Goal: Information Seeking & Learning: Understand process/instructions

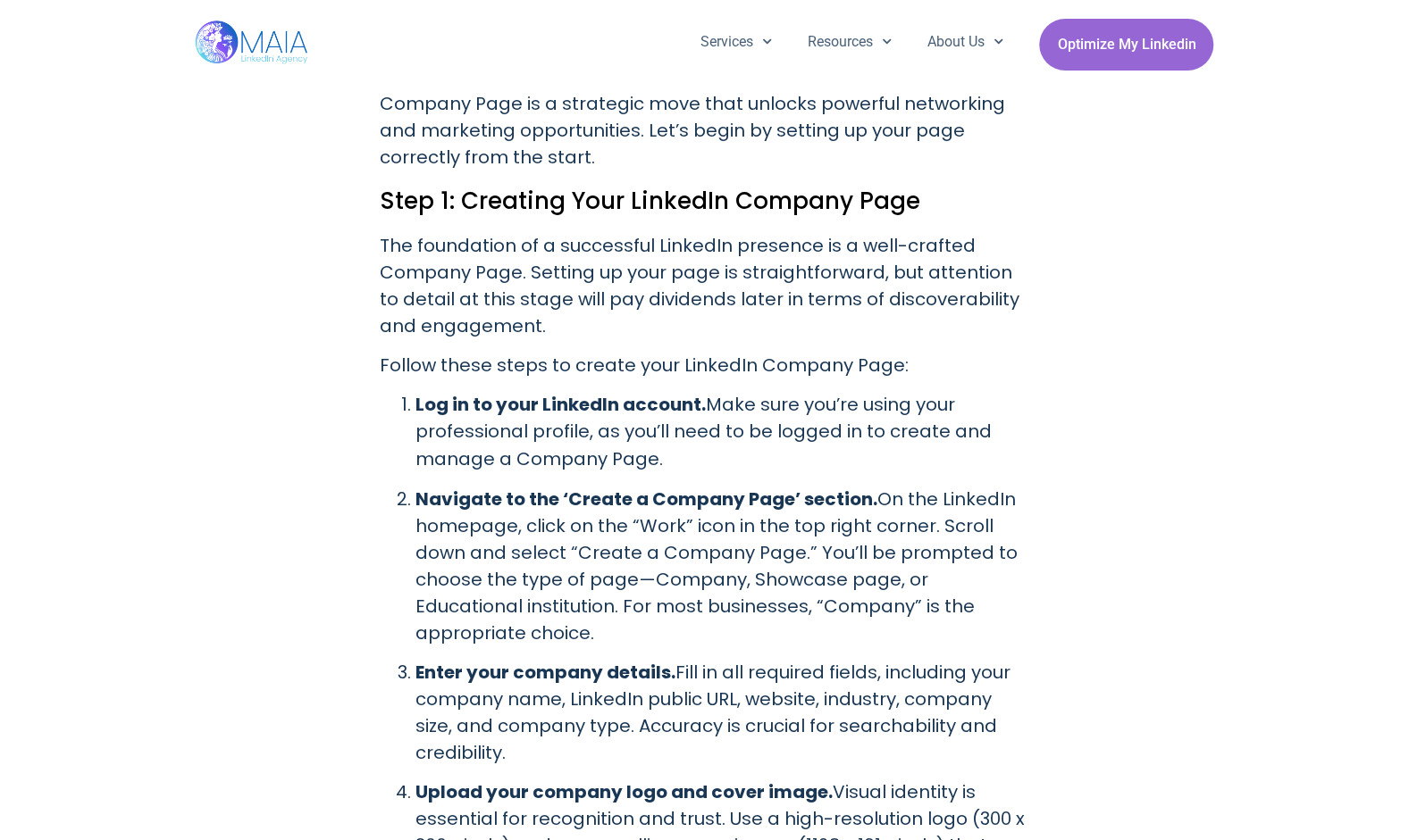
scroll to position [1676, 0]
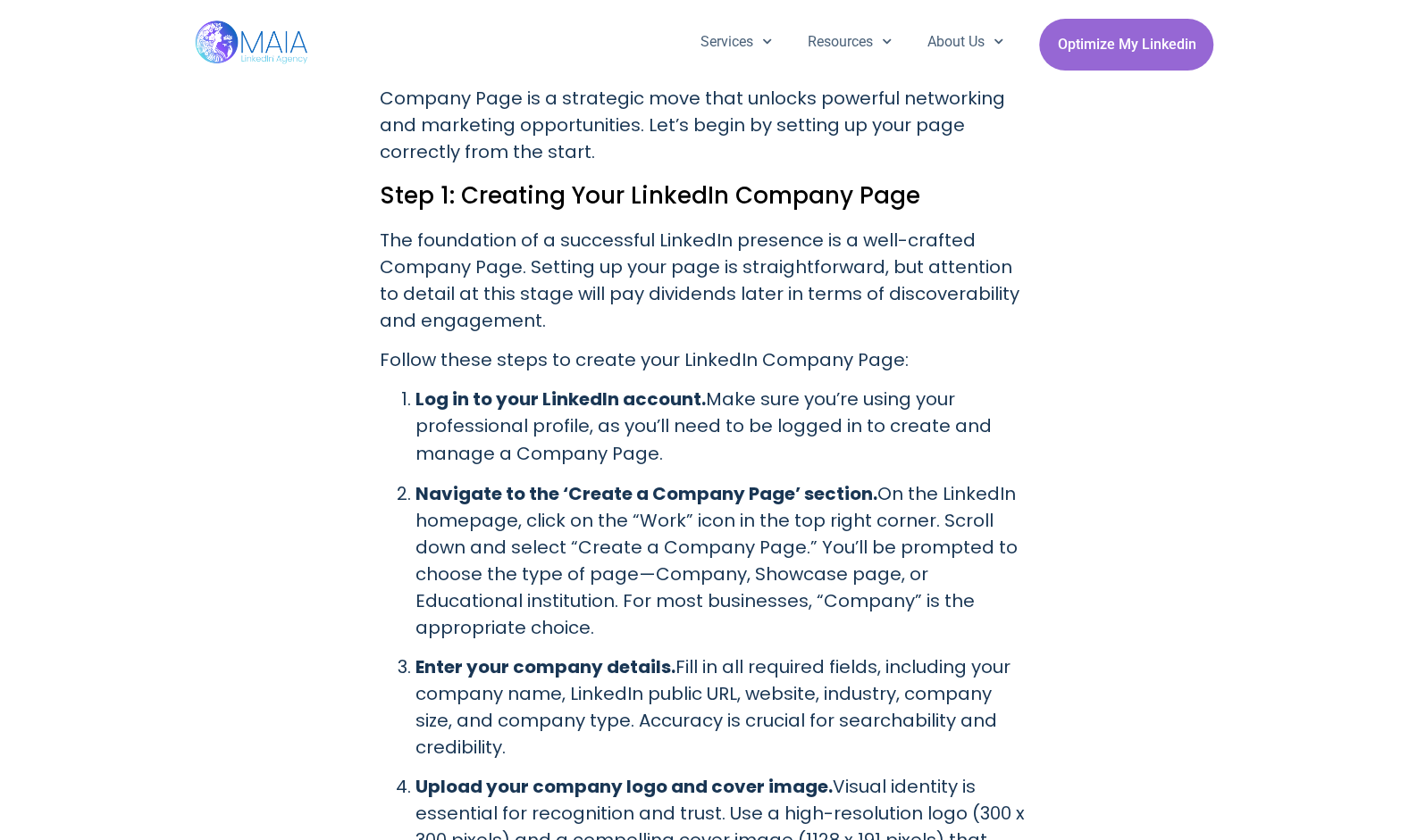
drag, startPoint x: 1108, startPoint y: 673, endPoint x: 1114, endPoint y: 584, distance: 89.2
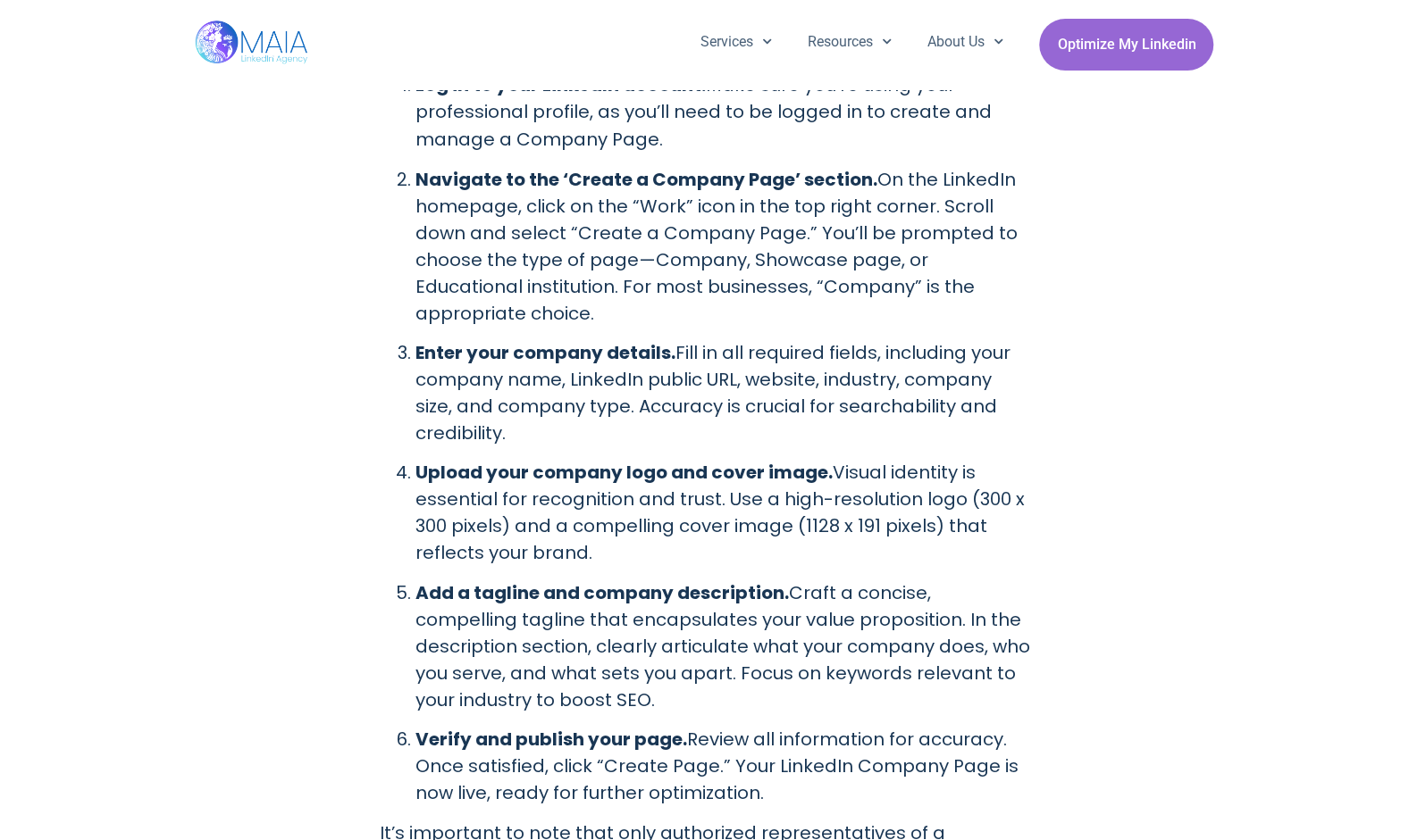
scroll to position [2010, 0]
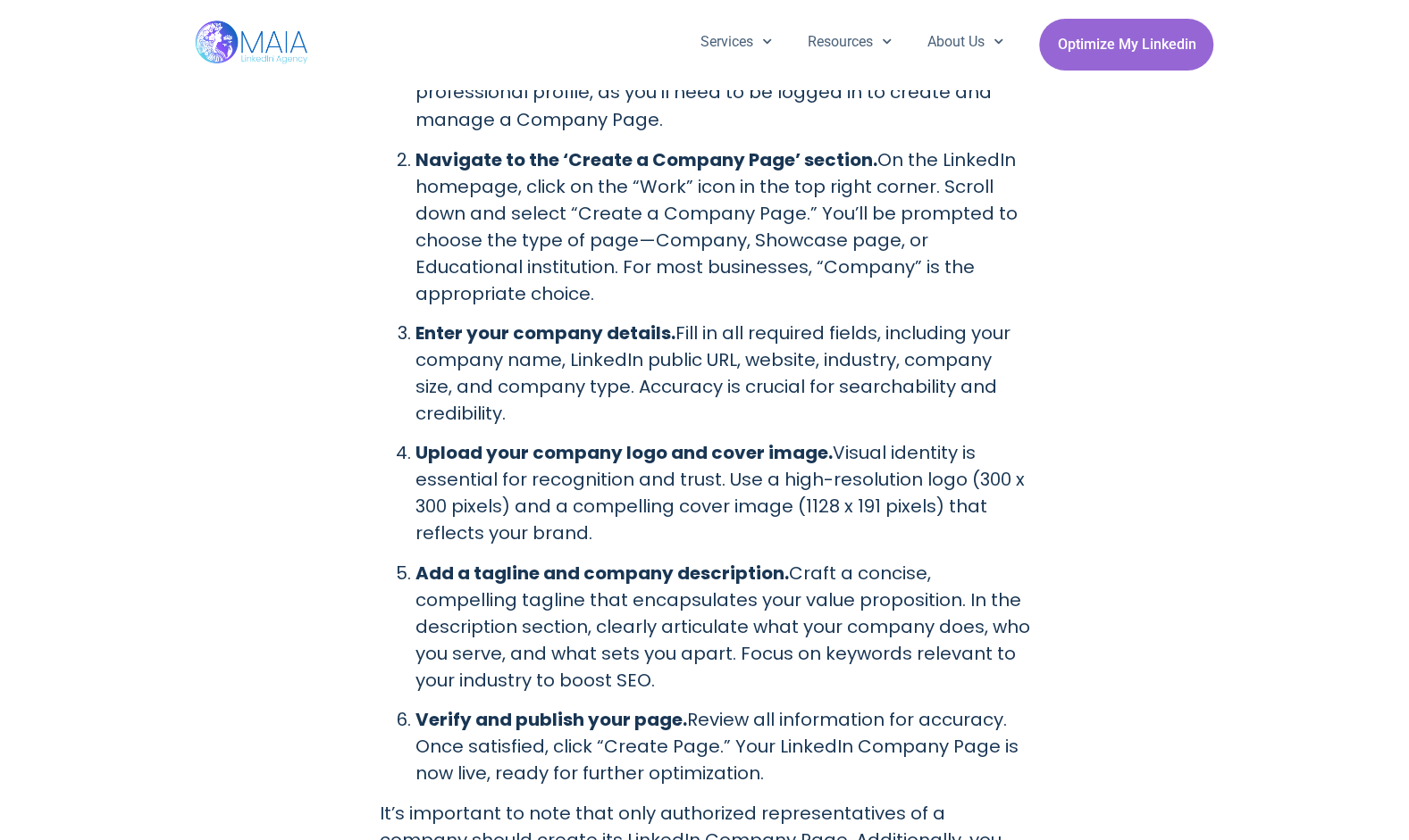
drag, startPoint x: 1100, startPoint y: 605, endPoint x: 1115, endPoint y: 541, distance: 65.7
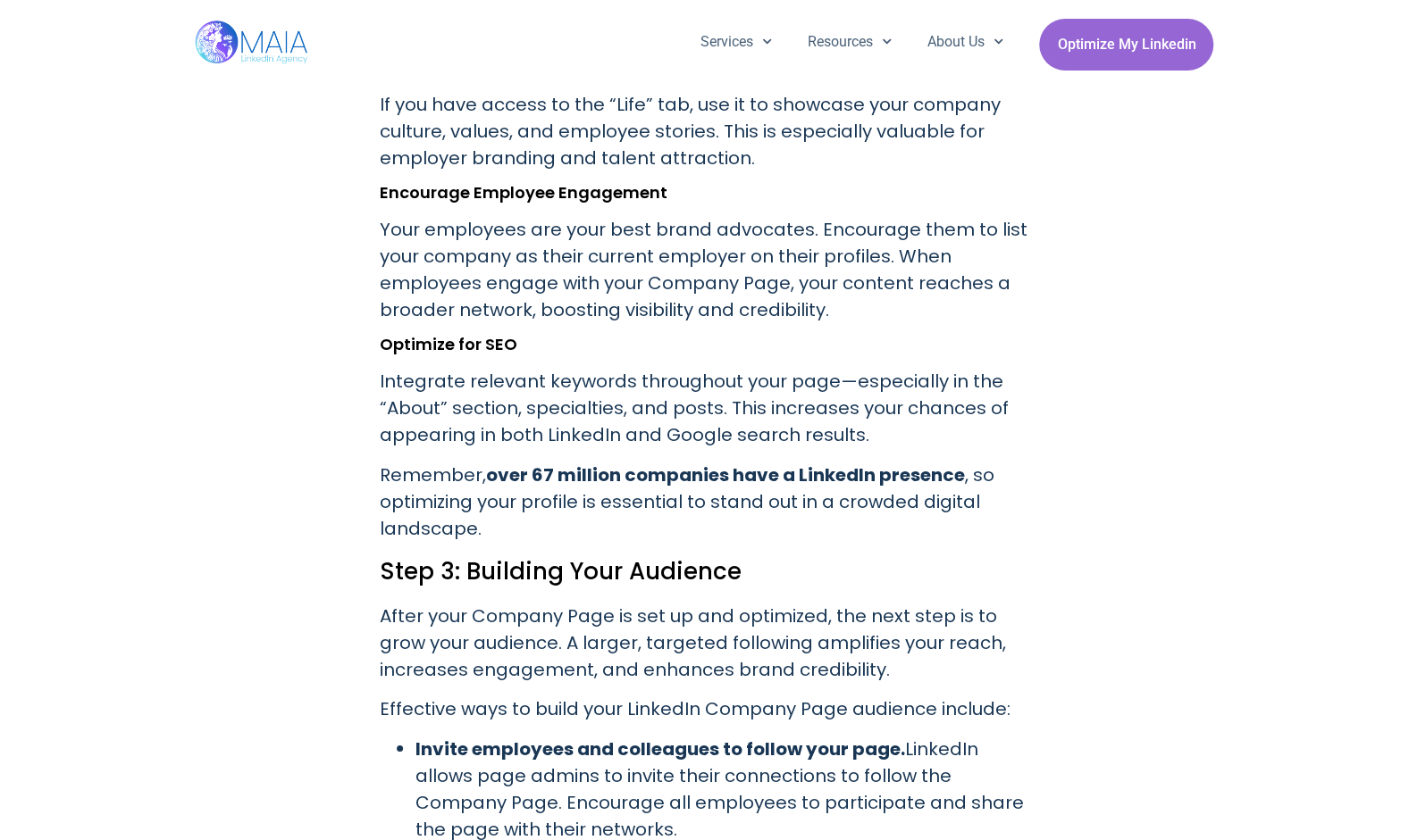
scroll to position [3935, 0]
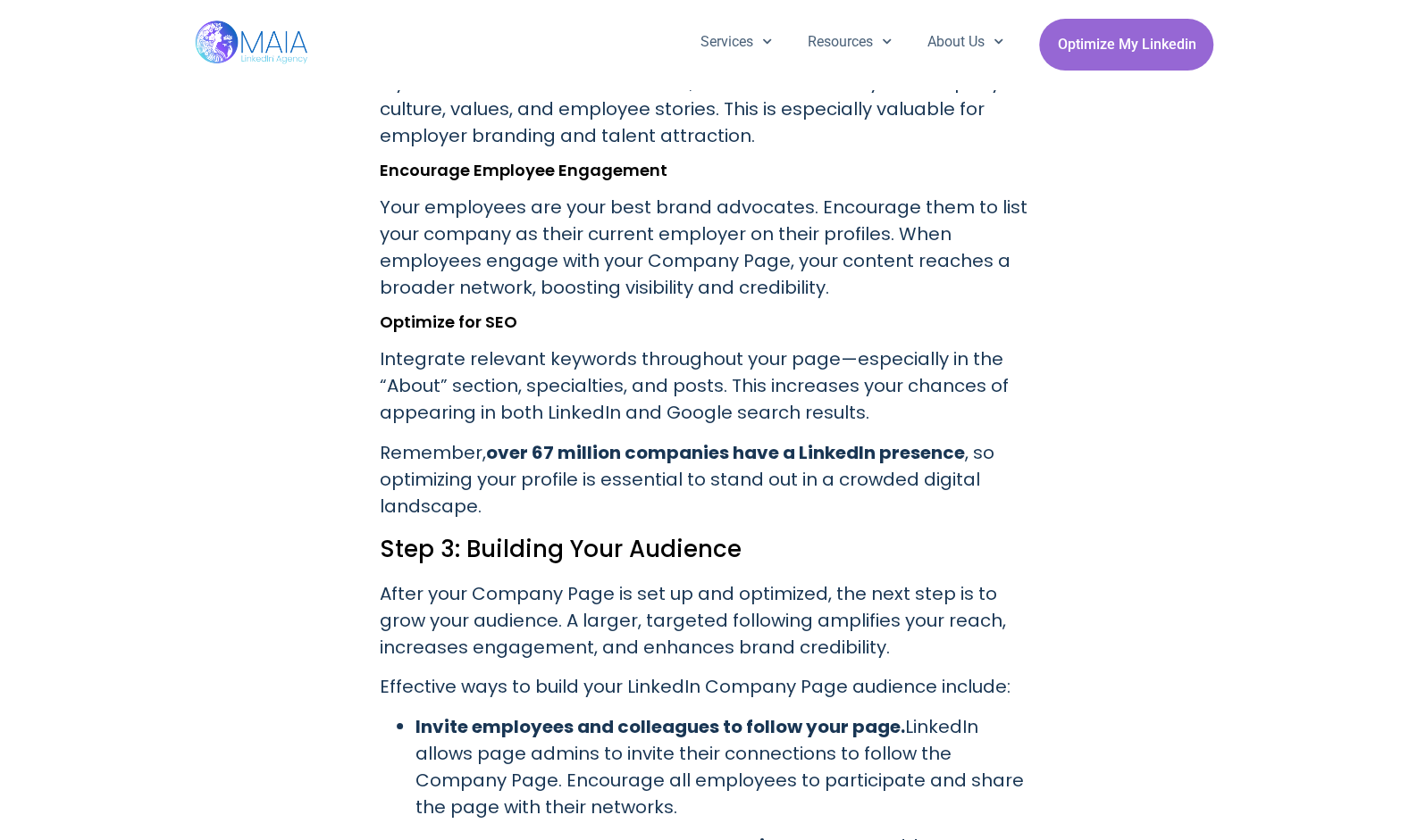
click at [1106, 476] on div "[DATE] Establishing a strong presence on LinkedIn is crucial for businesses aim…" at bounding box center [704, 503] width 1018 height 7726
click at [1123, 415] on div "[DATE] Establishing a strong presence on LinkedIn is crucial for businesses aim…" at bounding box center [704, 503] width 1018 height 7726
drag, startPoint x: 1103, startPoint y: 480, endPoint x: 1101, endPoint y: 461, distance: 19.1
click at [1102, 477] on div "[DATE] Establishing a strong presence on LinkedIn is crucial for businesses aim…" at bounding box center [704, 503] width 1018 height 7726
click at [1104, 401] on div "[DATE] Establishing a strong presence on LinkedIn is crucial for businesses aim…" at bounding box center [704, 503] width 1018 height 7726
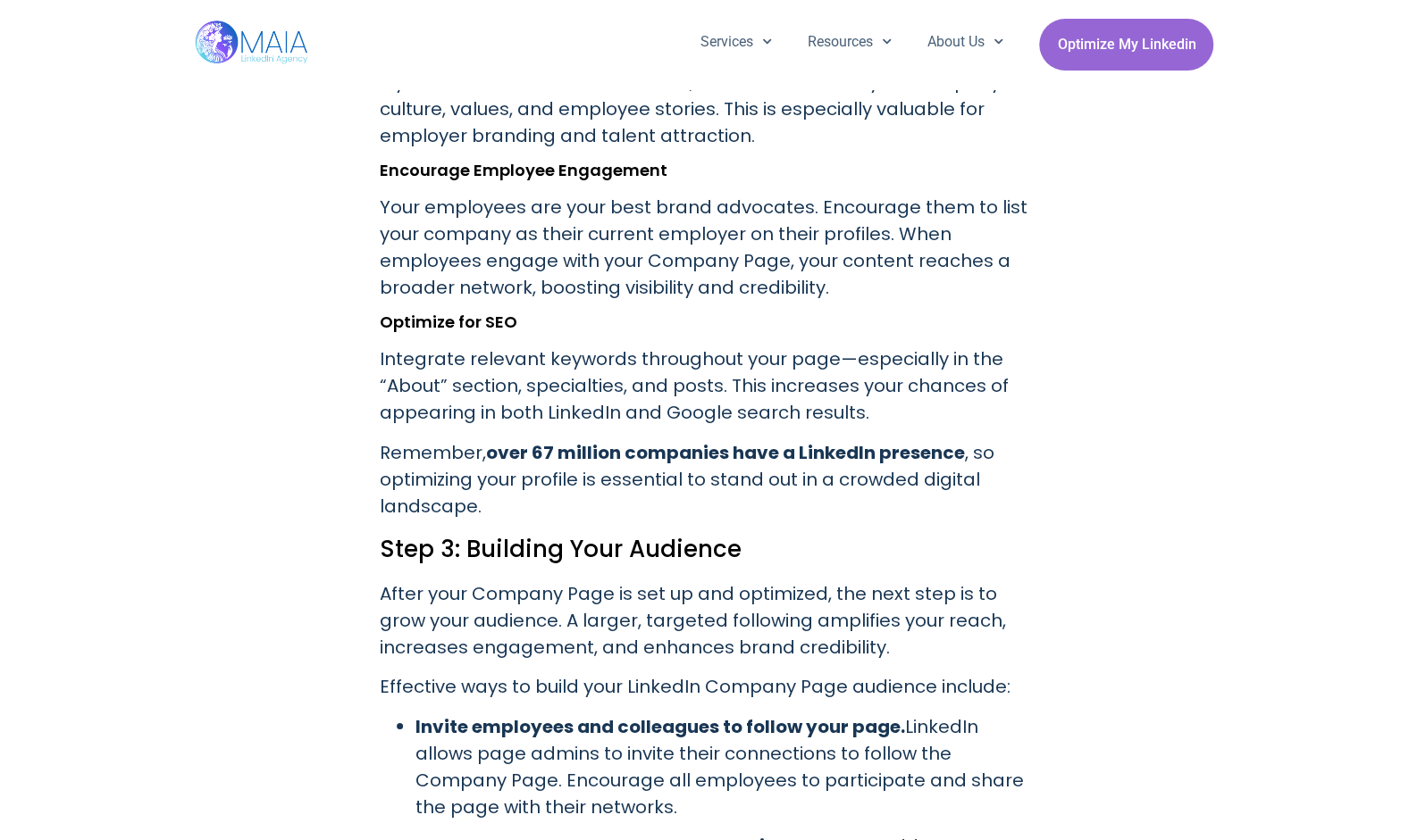
click at [1098, 438] on div "[DATE] Establishing a strong presence on LinkedIn is crucial for businesses aim…" at bounding box center [704, 503] width 1018 height 7726
click at [1097, 420] on div "[DATE] Establishing a strong presence on LinkedIn is crucial for businesses aim…" at bounding box center [704, 503] width 1018 height 7726
click at [1083, 453] on div "[DATE] Establishing a strong presence on LinkedIn is crucial for businesses aim…" at bounding box center [704, 503] width 1018 height 7726
click at [1082, 435] on div "[DATE] Establishing a strong presence on LinkedIn is crucial for businesses aim…" at bounding box center [704, 503] width 1018 height 7726
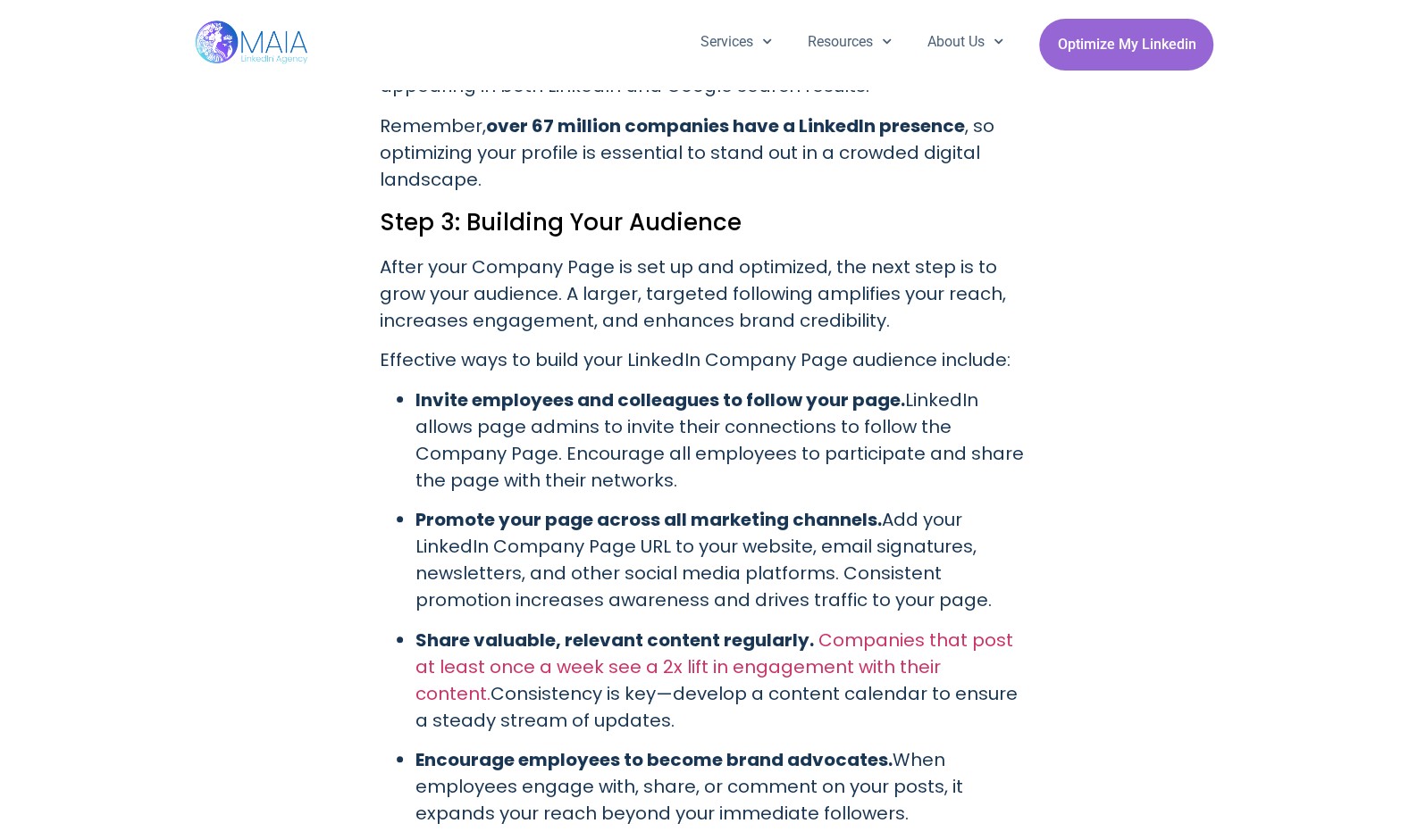
scroll to position [4264, 0]
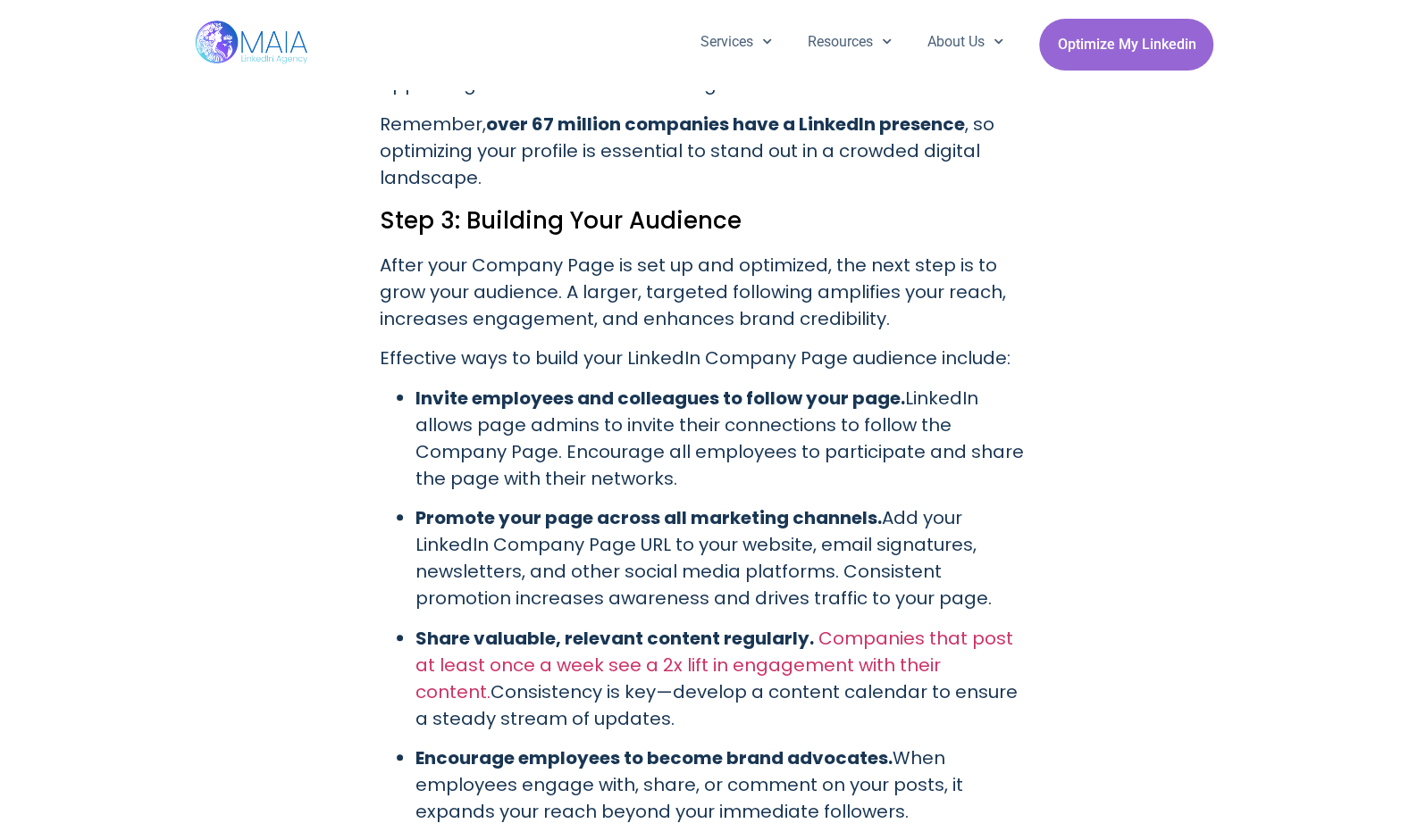
drag, startPoint x: 1055, startPoint y: 446, endPoint x: 1072, endPoint y: 370, distance: 77.9
click at [1055, 442] on div "[DATE] Establishing a strong presence on LinkedIn is crucial for businesses aim…" at bounding box center [704, 174] width 1018 height 7726
click at [1072, 361] on div "[DATE] Establishing a strong presence on LinkedIn is crucial for businesses aim…" at bounding box center [704, 174] width 1018 height 7726
drag, startPoint x: 1051, startPoint y: 445, endPoint x: 1052, endPoint y: 435, distance: 10.0
click at [1052, 435] on div "[DATE] Establishing a strong presence on LinkedIn is crucial for businesses aim…" at bounding box center [704, 174] width 1018 height 7726
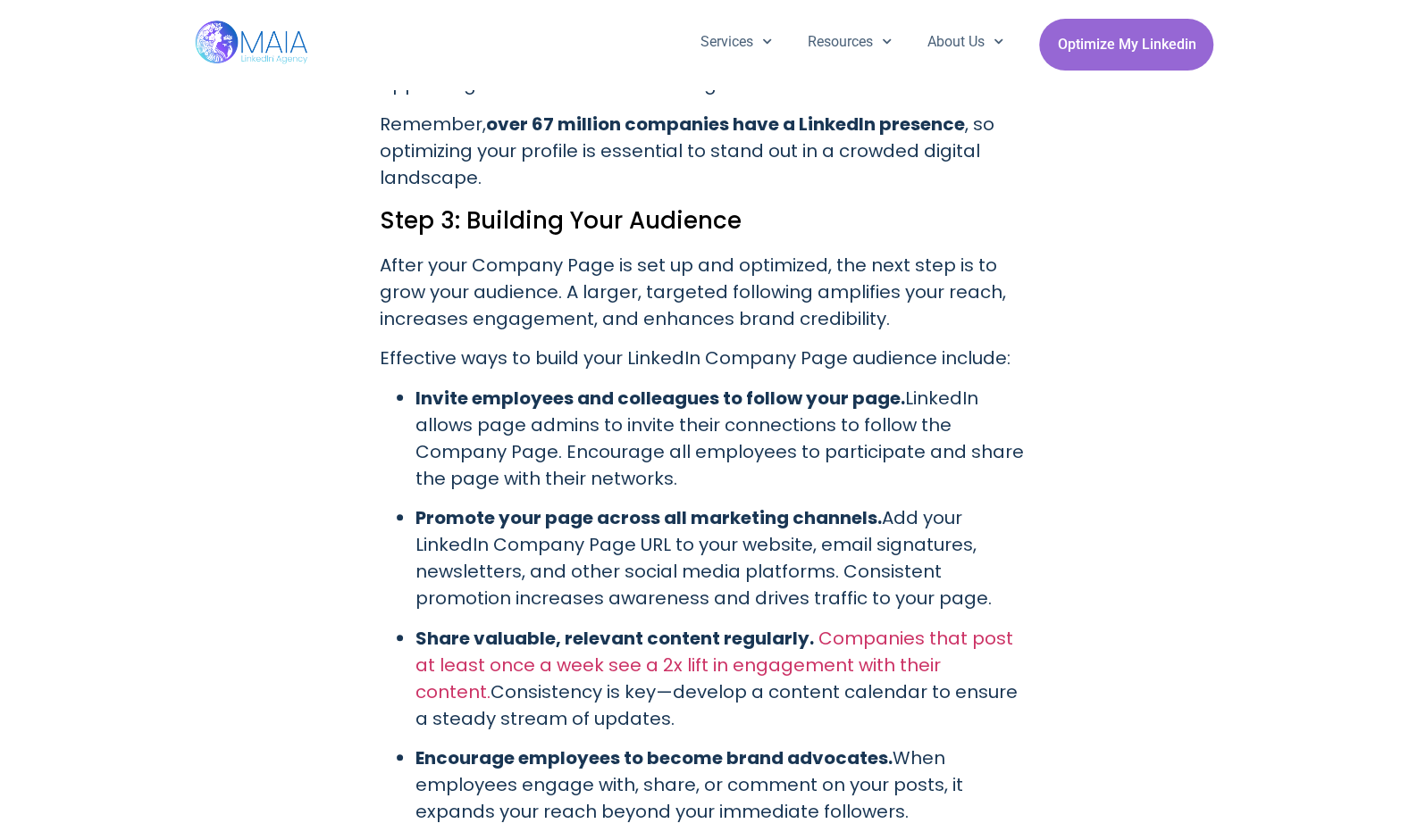
drag, startPoint x: 1052, startPoint y: 435, endPoint x: 1054, endPoint y: 417, distance: 18.1
click at [1054, 417] on div "[DATE] Establishing a strong presence on LinkedIn is crucial for businesses aim…" at bounding box center [704, 174] width 1018 height 7726
click at [1104, 388] on div "[DATE] Establishing a strong presence on LinkedIn is crucial for businesses aim…" at bounding box center [704, 174] width 1018 height 7726
click at [1041, 415] on div "[DATE] Establishing a strong presence on LinkedIn is crucial for businesses aim…" at bounding box center [704, 174] width 1018 height 7726
click at [1046, 371] on div "[DATE] Establishing a strong presence on LinkedIn is crucial for businesses aim…" at bounding box center [704, 174] width 1018 height 7726
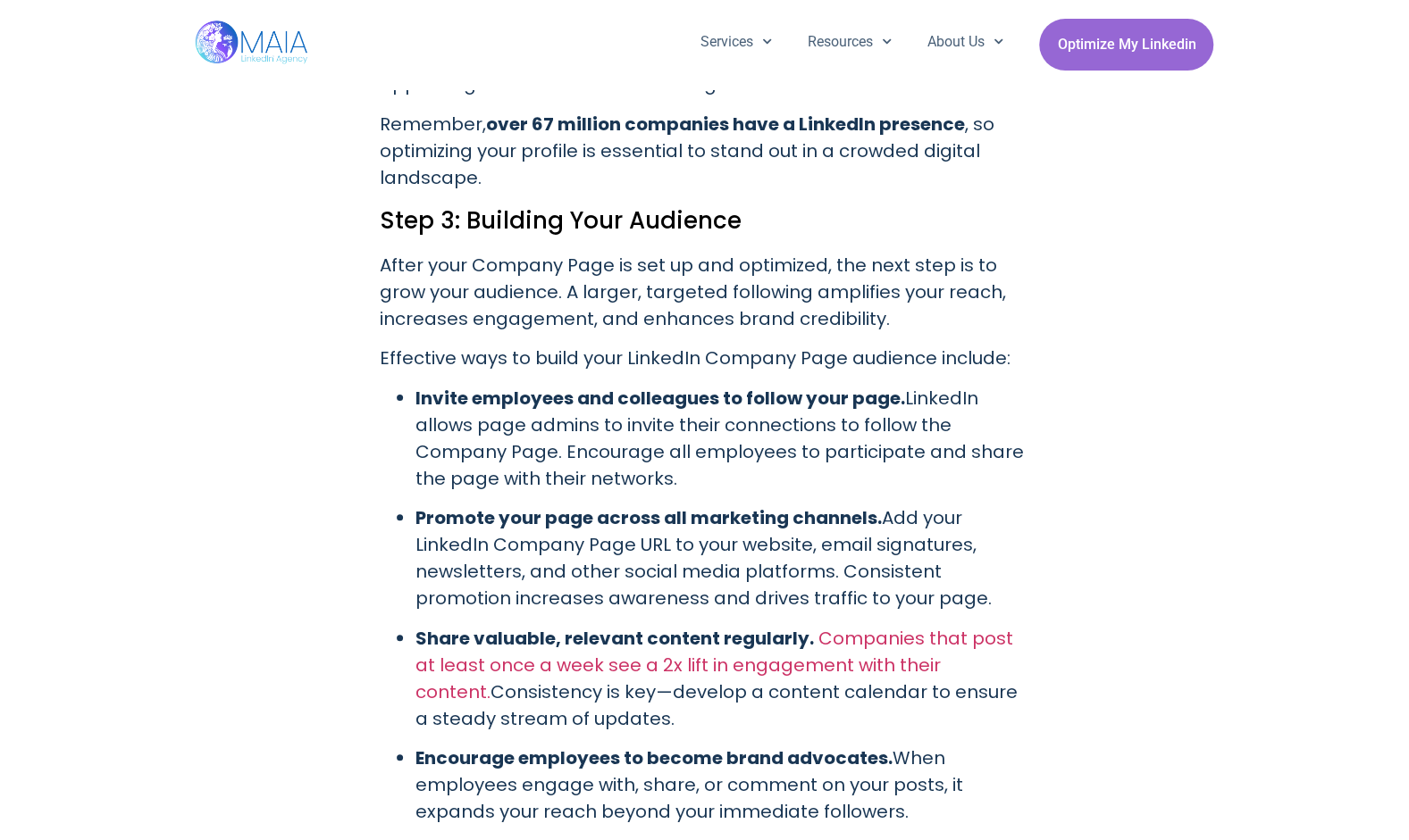
click at [1045, 417] on div "[DATE] Establishing a strong presence on LinkedIn is crucial for businesses aim…" at bounding box center [704, 174] width 1018 height 7726
click at [1056, 388] on div "[DATE] Establishing a strong presence on LinkedIn is crucial for businesses aim…" at bounding box center [704, 174] width 1018 height 7726
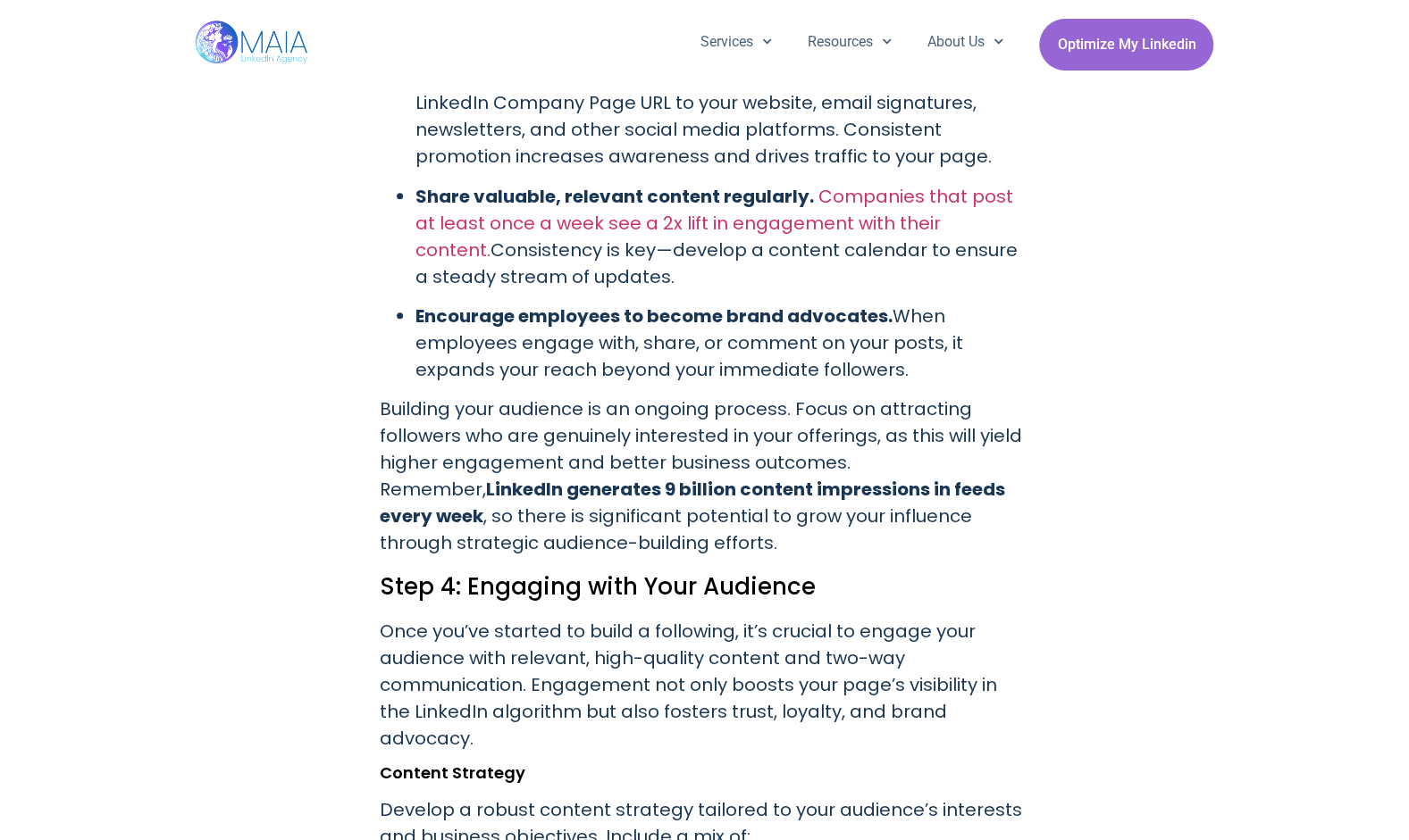
scroll to position [4707, 0]
drag, startPoint x: 1112, startPoint y: 487, endPoint x: 1111, endPoint y: 458, distance: 29.0
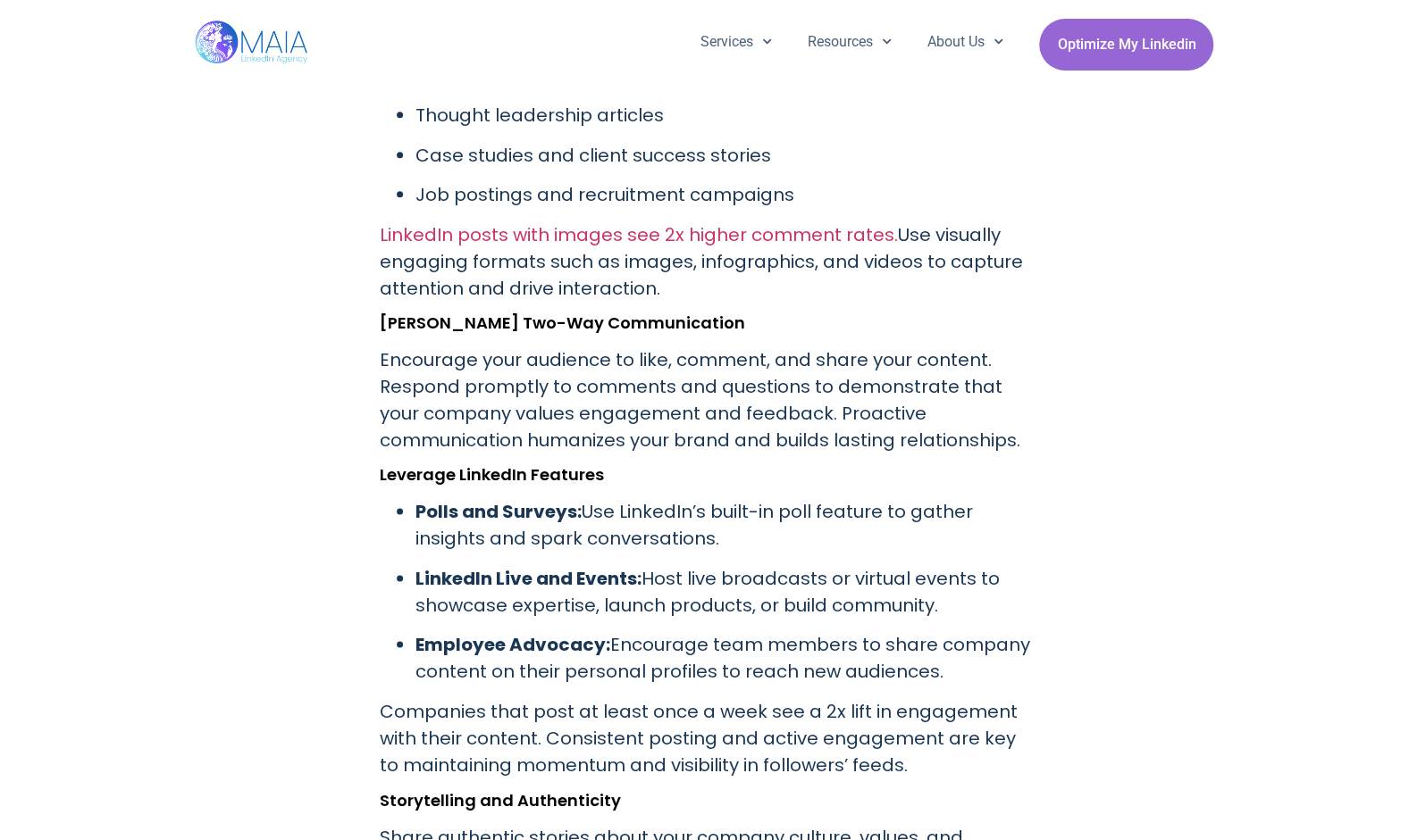
scroll to position [5546, 0]
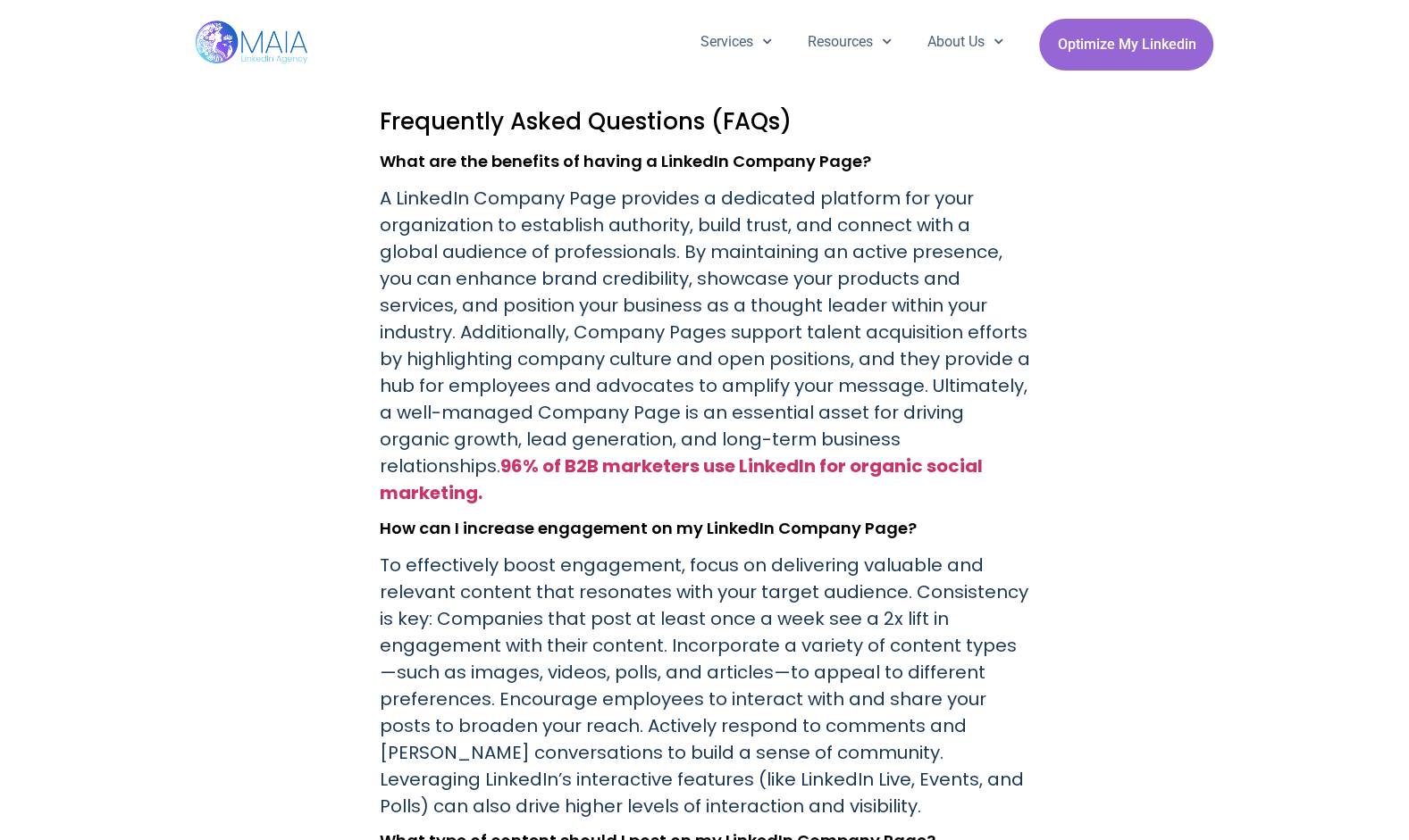
scroll to position [7134, 0]
